Goal: Use online tool/utility: Utilize a website feature to perform a specific function

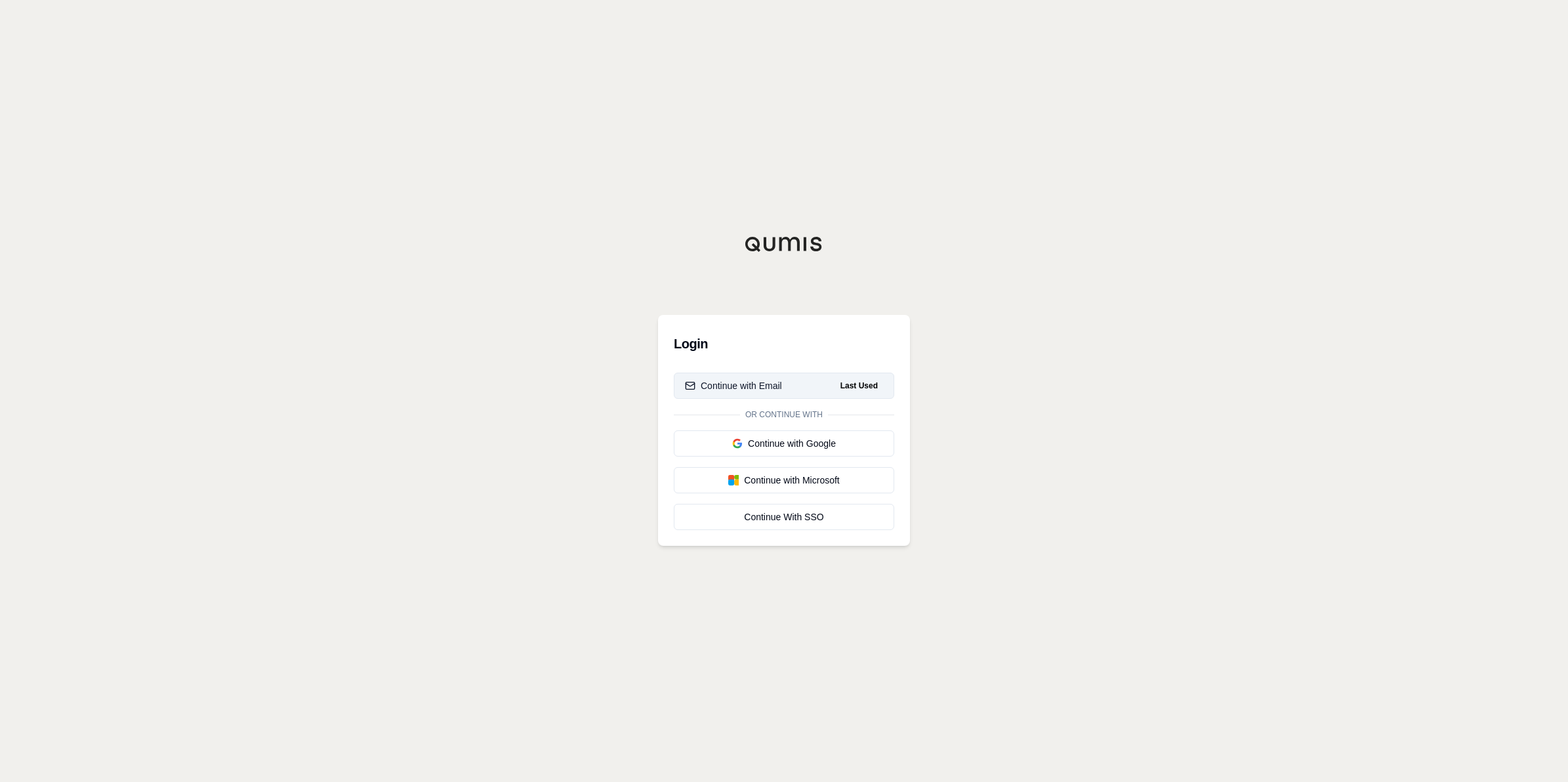
click at [821, 374] on button "Continue with Email Last Used" at bounding box center [784, 386] width 220 height 26
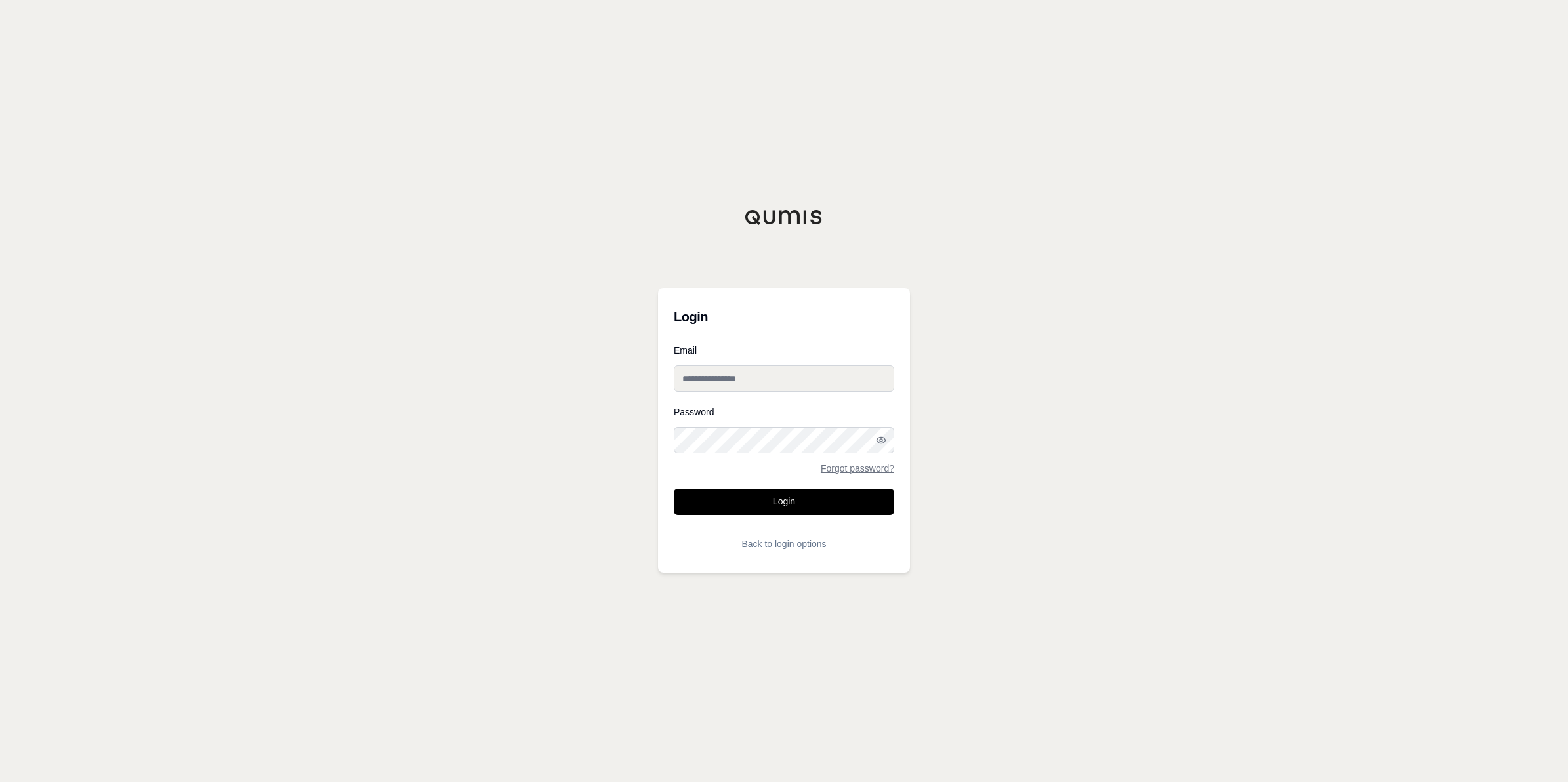
type input "**********"
click at [771, 381] on input "**********" at bounding box center [784, 378] width 220 height 26
click at [687, 499] on button "Login" at bounding box center [784, 501] width 220 height 26
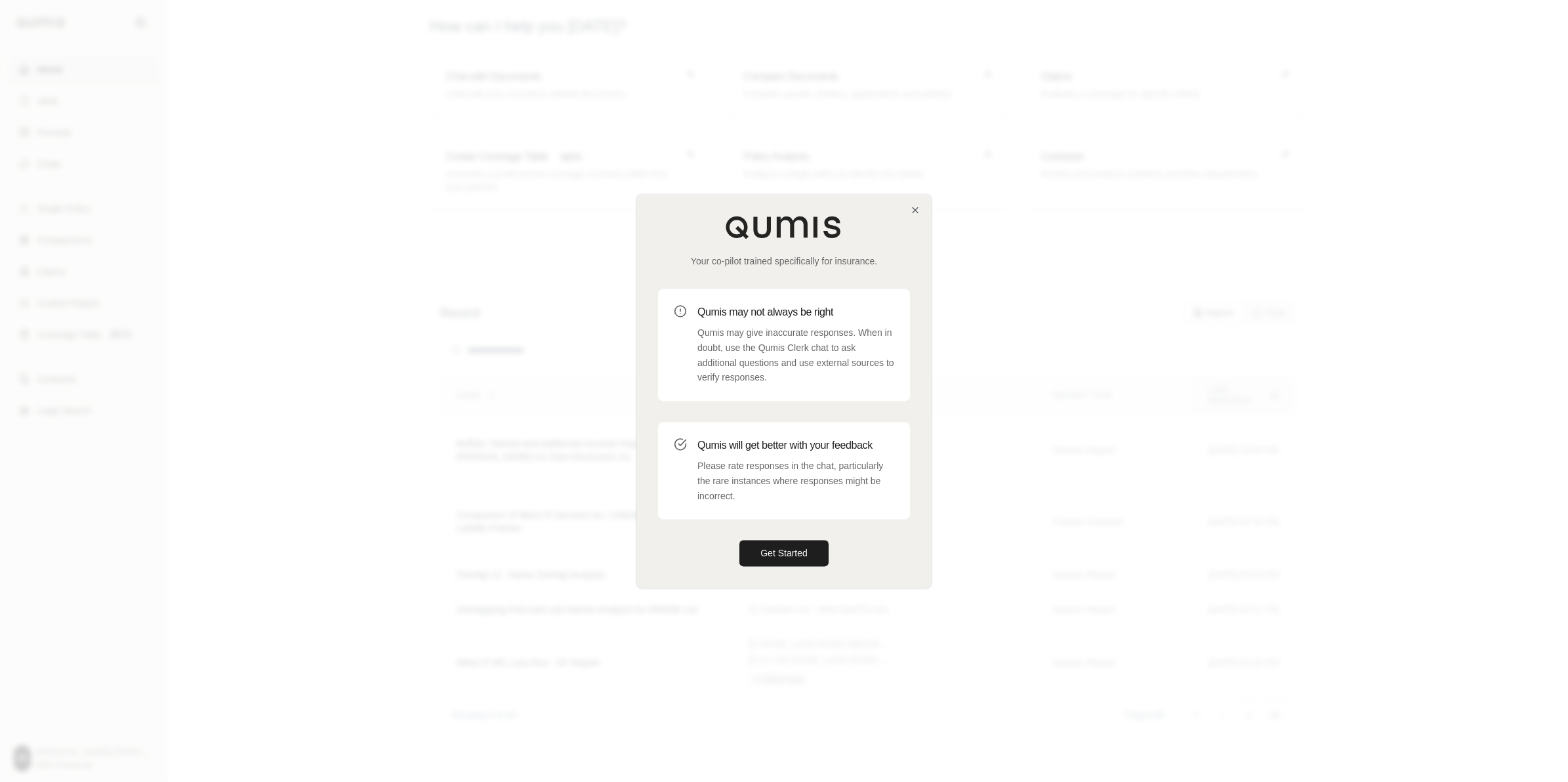
click at [903, 211] on div "Your co-pilot trained specifically for insurance. Qumis may not always be right…" at bounding box center [784, 391] width 294 height 393
click at [913, 209] on icon "button" at bounding box center [915, 209] width 10 height 10
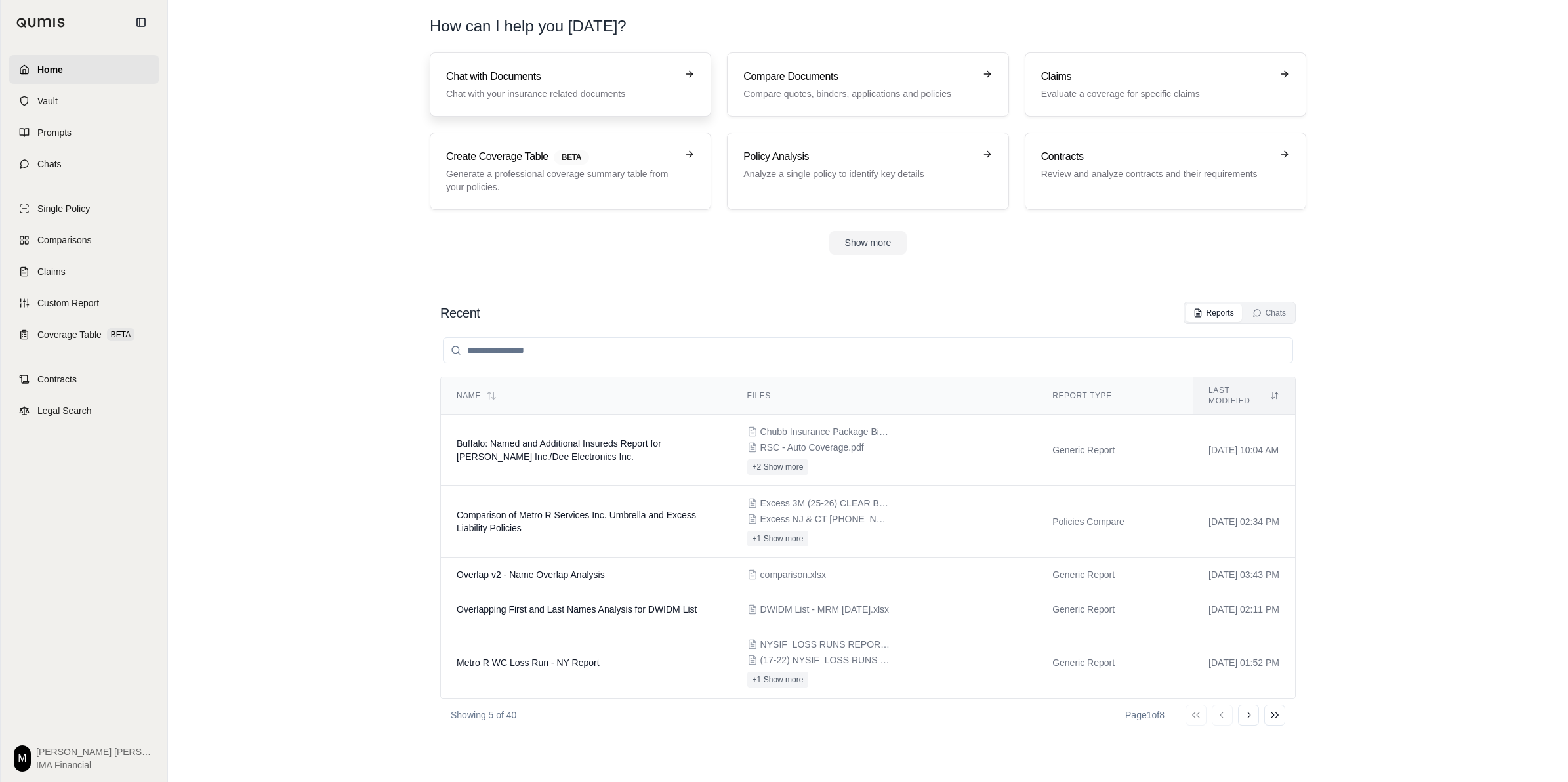
click at [598, 89] on p "Chat with your insurance related documents" at bounding box center [561, 94] width 230 height 13
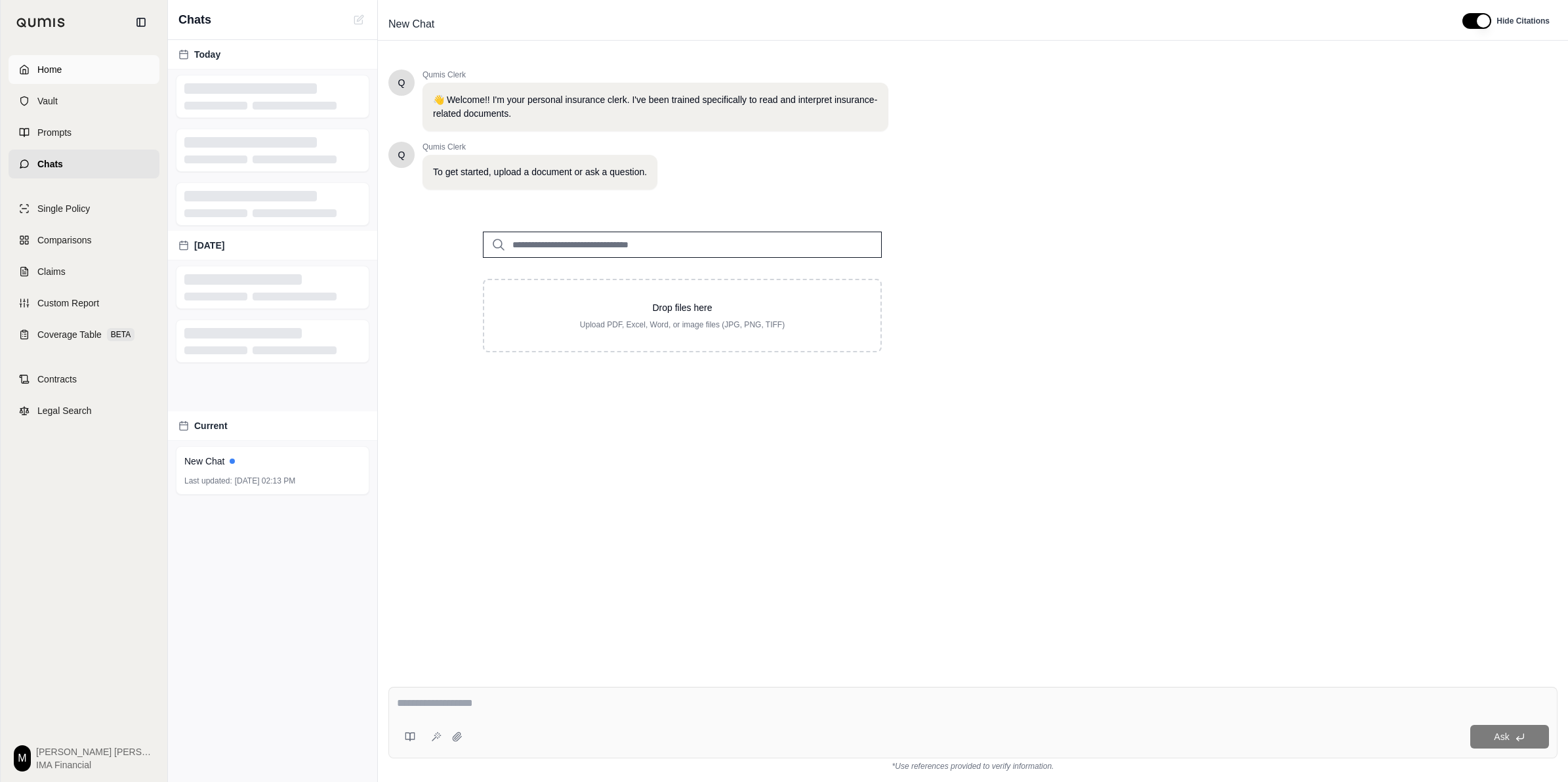
click at [56, 73] on span "Home" at bounding box center [49, 69] width 24 height 13
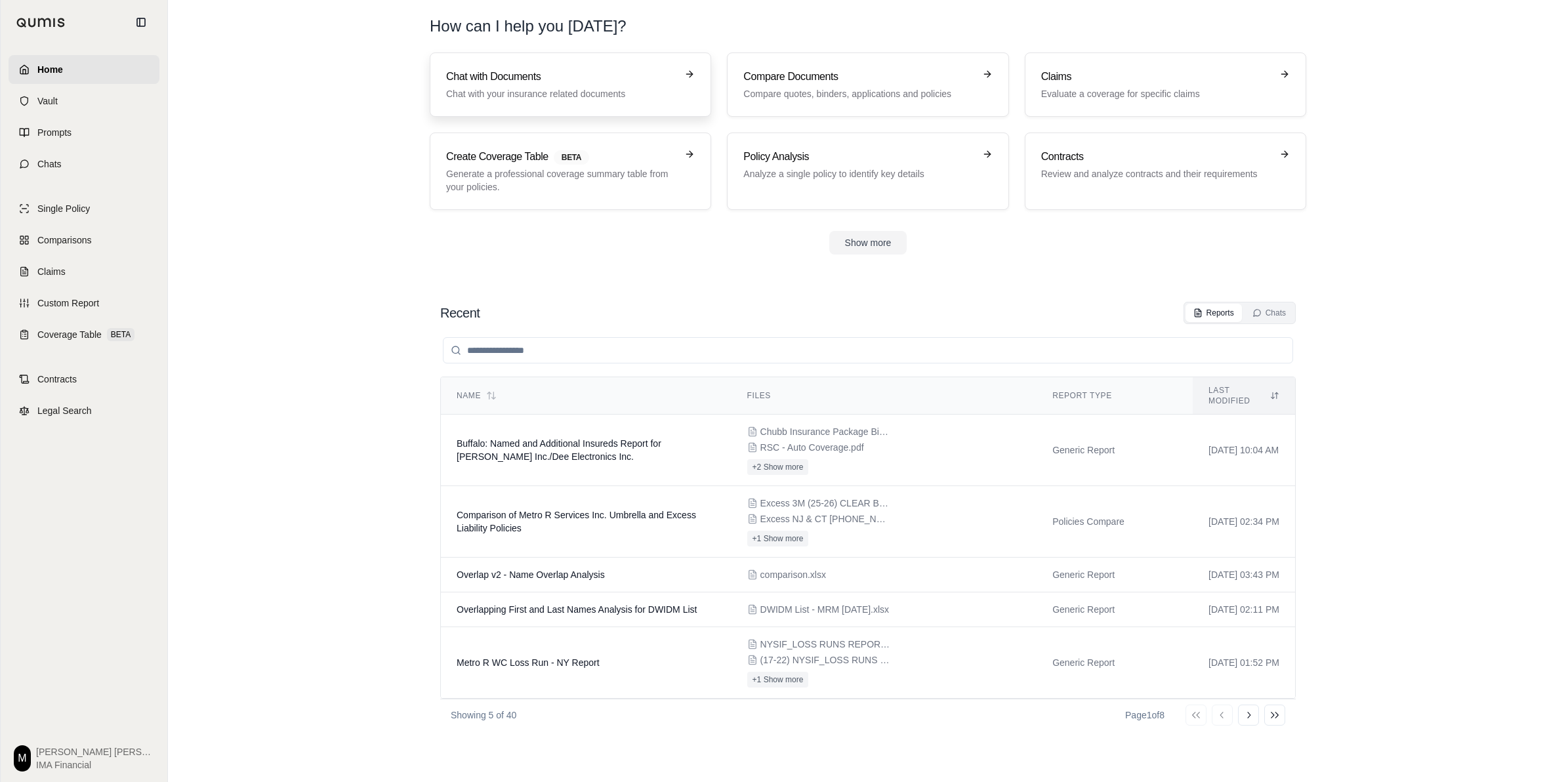
click at [562, 83] on h3 "Chat with Documents" at bounding box center [561, 77] width 230 height 16
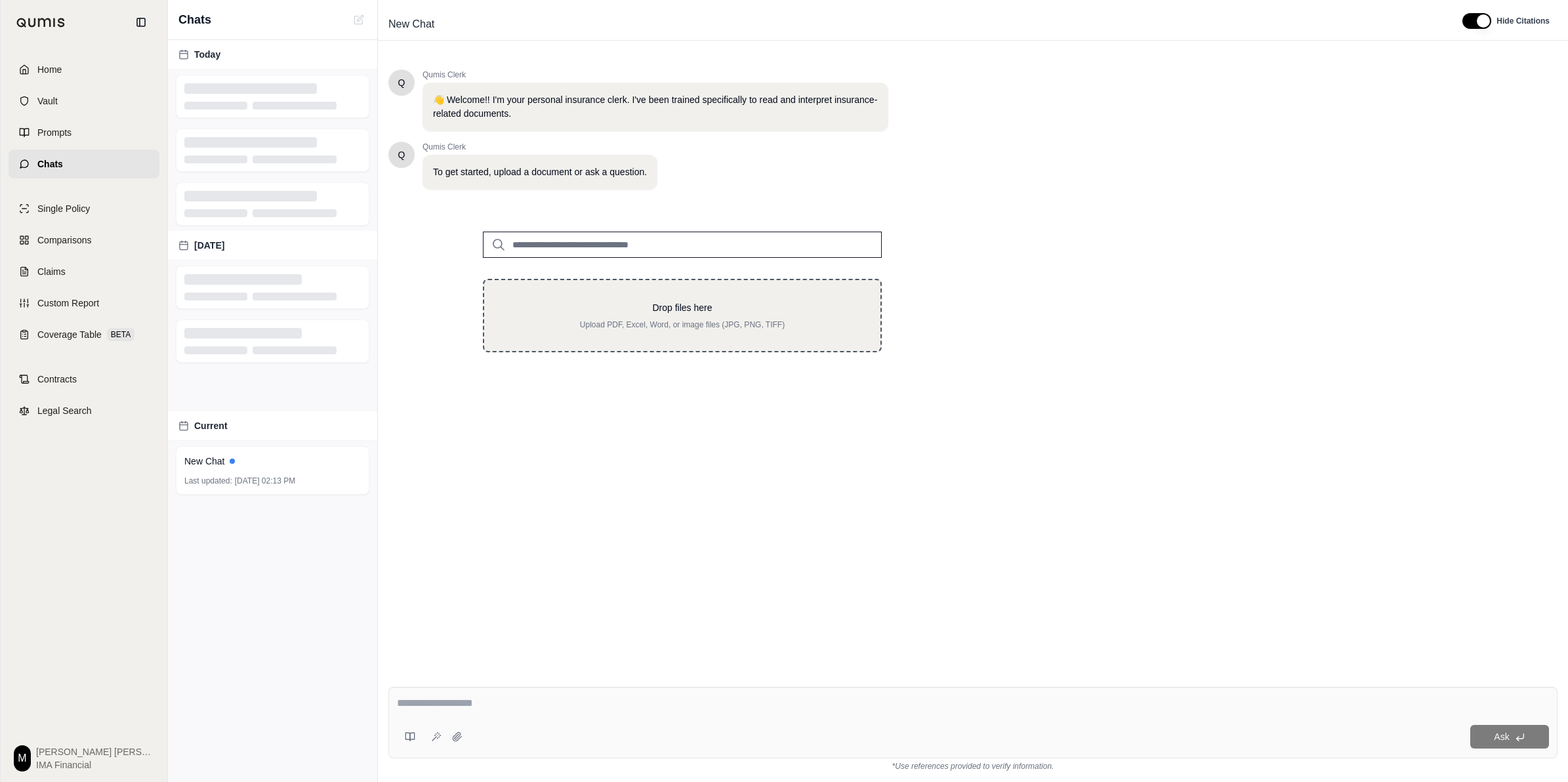
click at [644, 312] on p "Drop files here" at bounding box center [682, 307] width 354 height 13
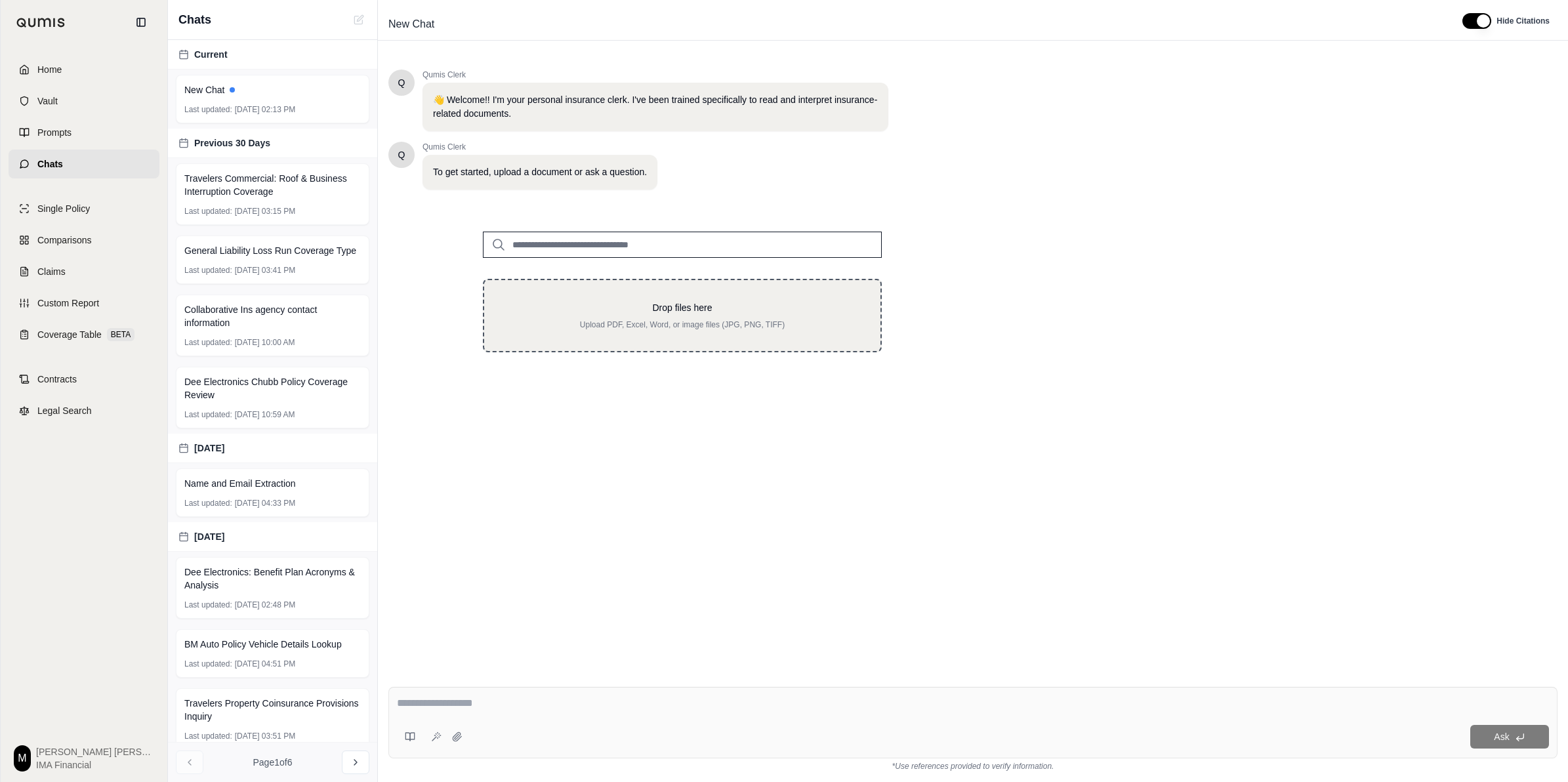
type input "**********"
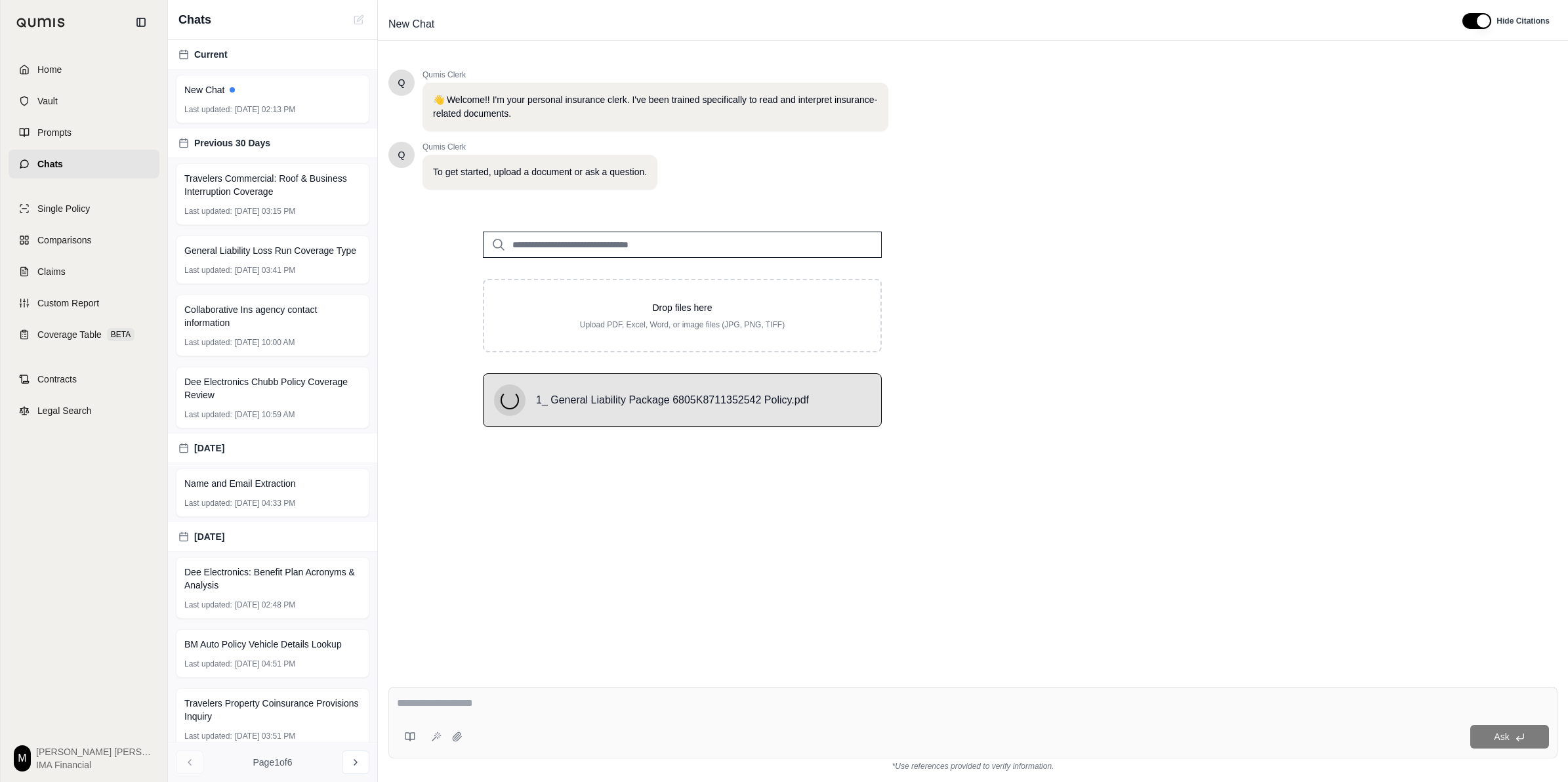
click at [745, 713] on div at bounding box center [973, 705] width 1152 height 20
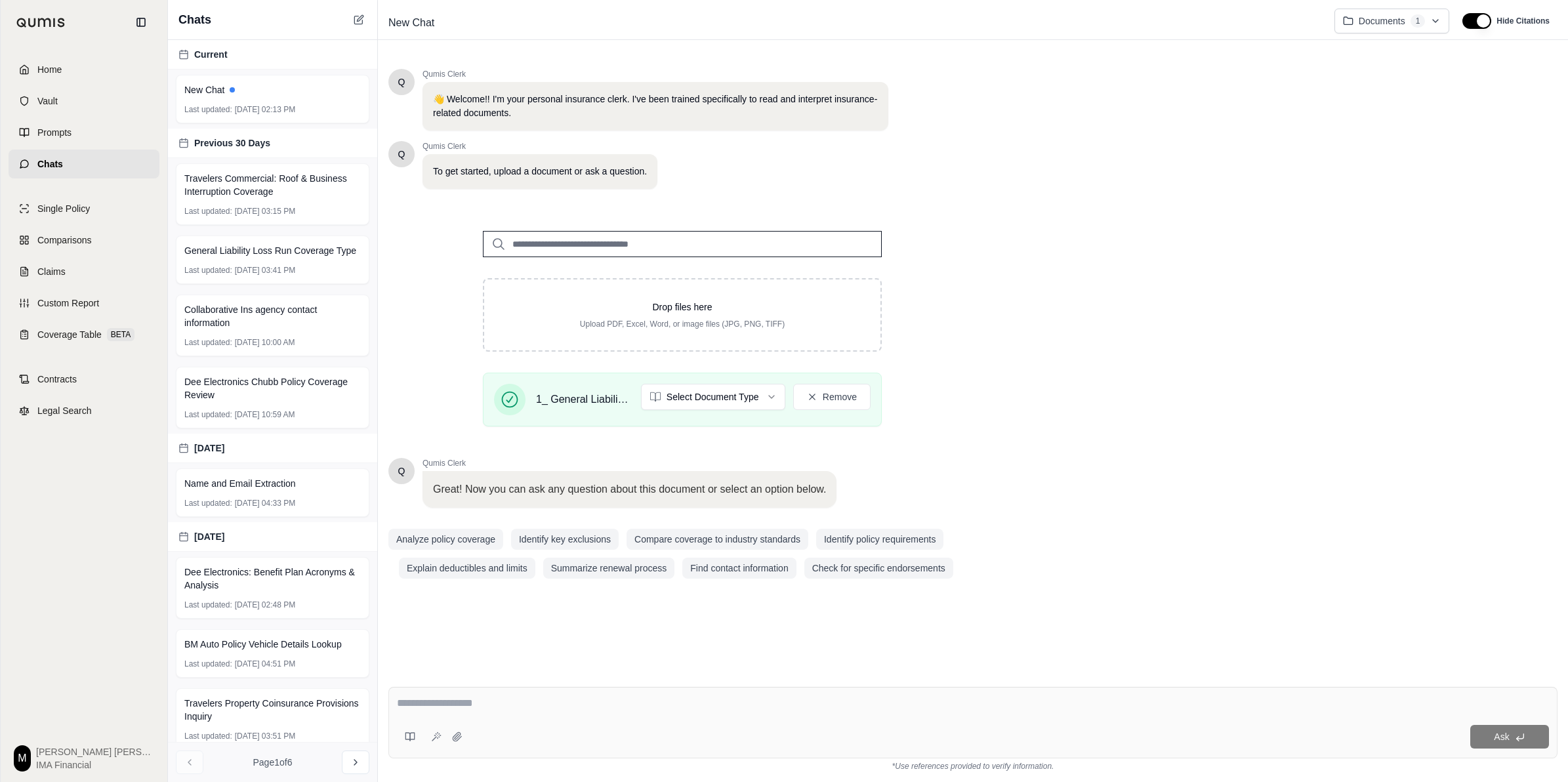
click at [1133, 421] on div "Q Qumis Clerk 👋 Welcome!! I'm your personal insurance clerk. I've been trained …" at bounding box center [973, 362] width 1170 height 608
click at [623, 720] on div "Ask" at bounding box center [973, 723] width 1170 height 72
click at [737, 646] on div "Q Qumis Clerk 👋 Welcome!! I'm your personal insurance clerk. I've been trained …" at bounding box center [973, 362] width 1170 height 608
click at [1124, 463] on div "Q Qumis Clerk 👋 Welcome!! I'm your personal insurance clerk. I've been trained …" at bounding box center [973, 362] width 1170 height 608
click at [635, 697] on textarea at bounding box center [973, 703] width 1152 height 16
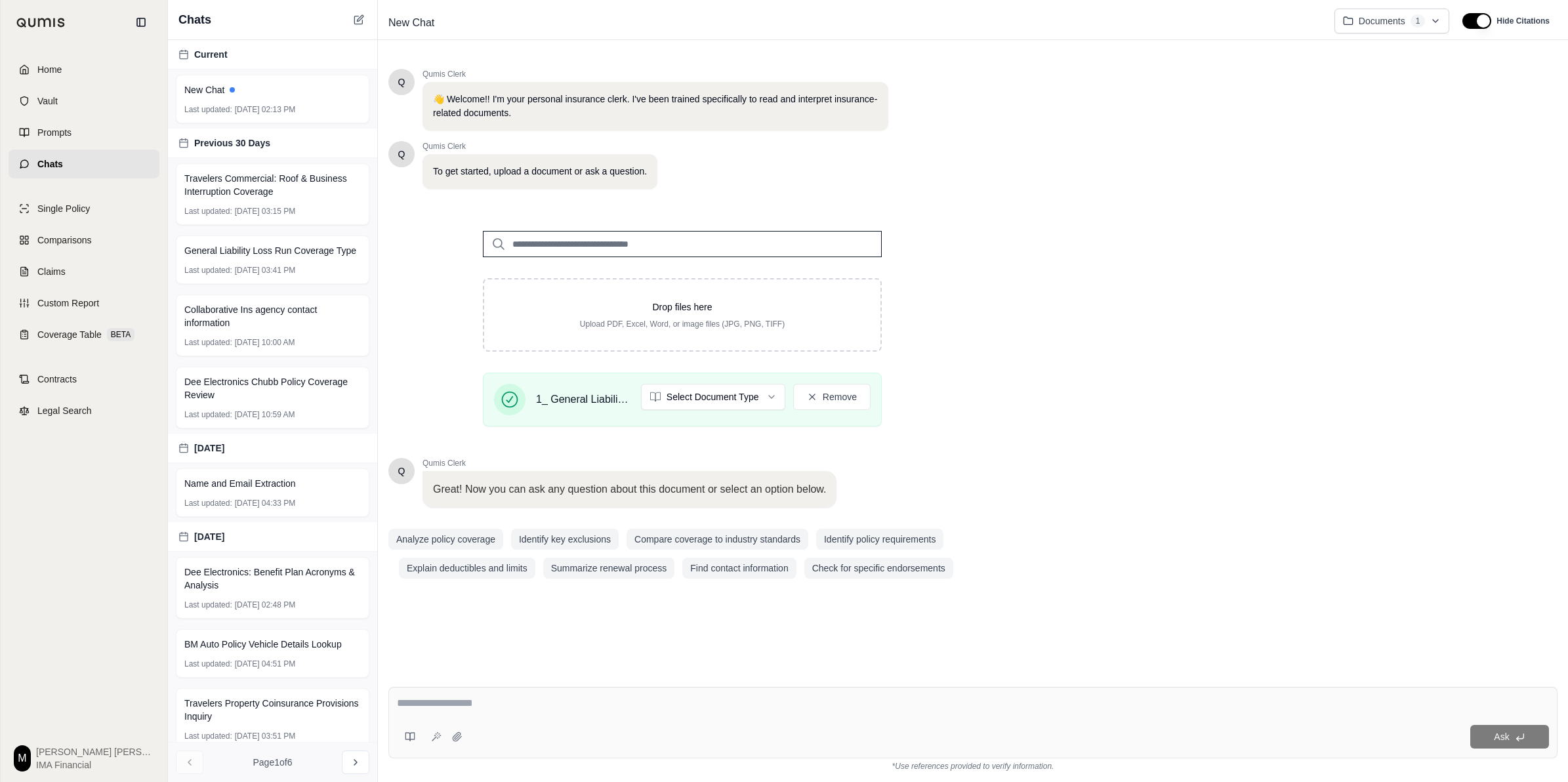
click at [1029, 470] on div "Q Qumis Clerk 👋 Welcome!! I'm your personal insurance clerk. I've been trained …" at bounding box center [973, 362] width 1170 height 608
click at [1231, 464] on div "Q Qumis Clerk 👋 Welcome!! I'm your personal insurance clerk. I've been trained …" at bounding box center [973, 362] width 1170 height 608
click at [979, 396] on div "Q Qumis Clerk 👋 Welcome!! I'm your personal insurance clerk. I've been trained …" at bounding box center [973, 362] width 1170 height 608
click at [516, 722] on div "Ask" at bounding box center [973, 723] width 1170 height 72
type textarea "**********"
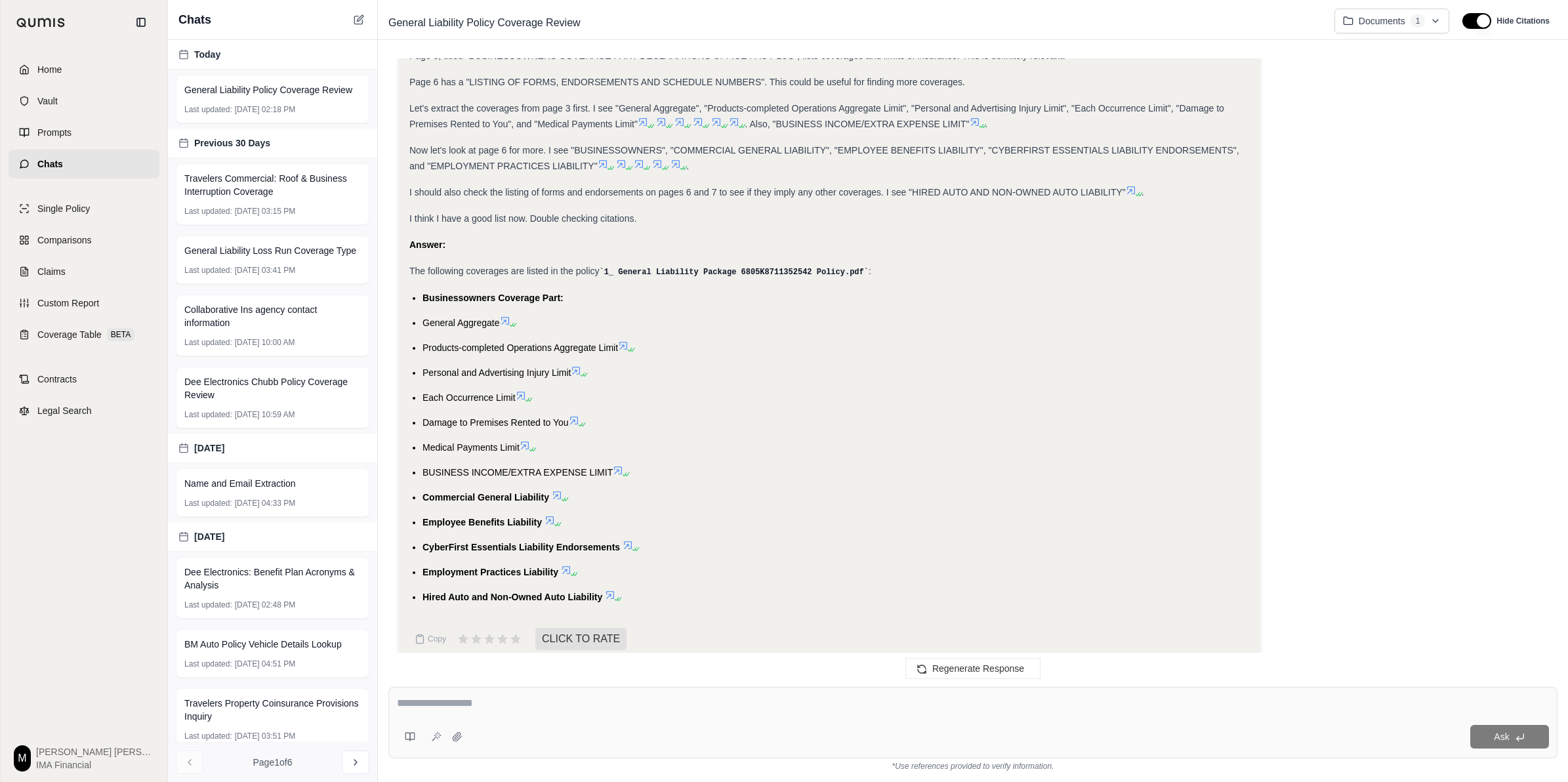
scroll to position [362, 0]
